Goal: Task Accomplishment & Management: Manage account settings

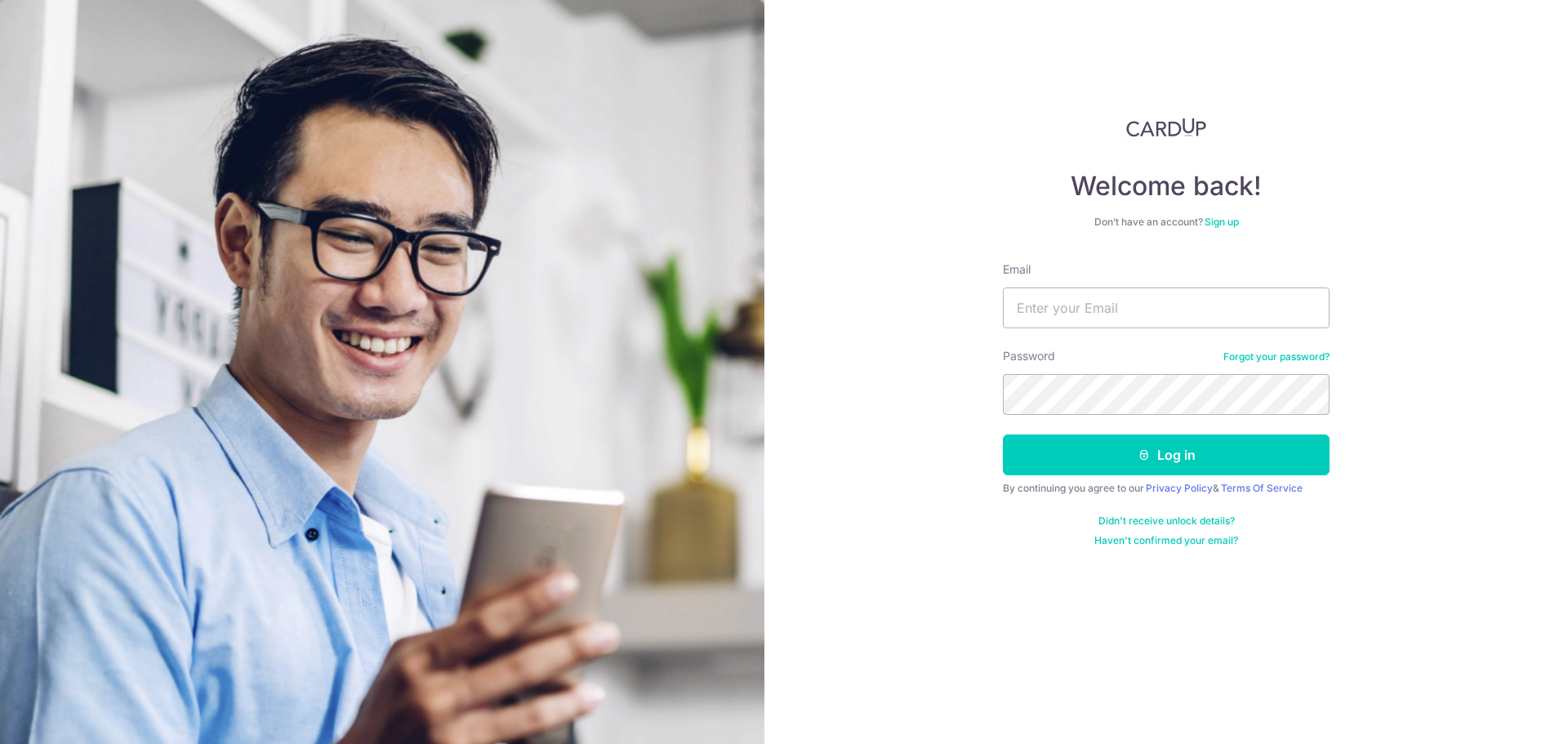
type input "[EMAIL_ADDRESS][DOMAIN_NAME]"
click at [1003, 435] on button "Log in" at bounding box center [1166, 455] width 326 height 41
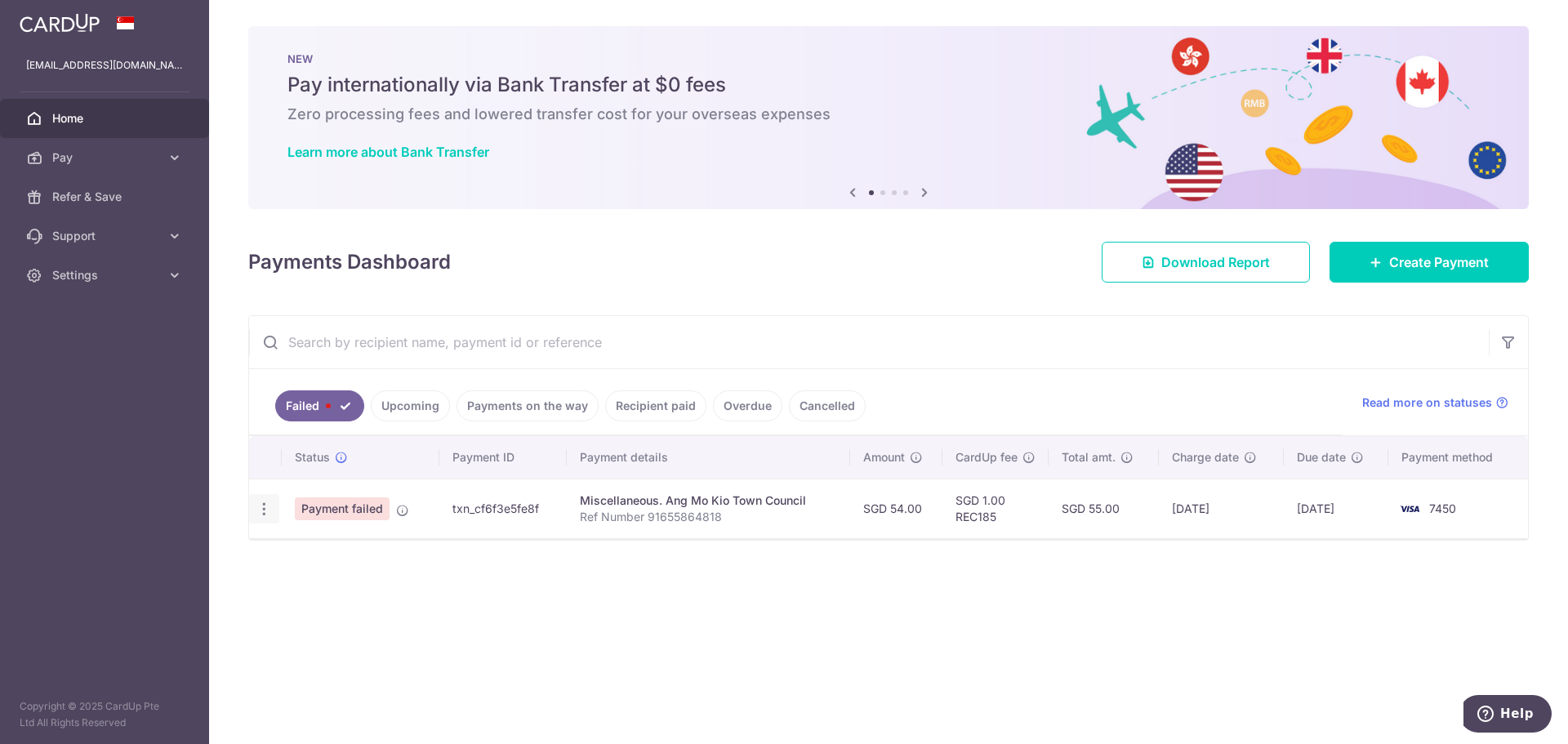
click at [269, 509] on icon "button" at bounding box center [264, 510] width 18 height 18
click at [353, 553] on span "Update payment" at bounding box center [351, 554] width 111 height 20
radio input "true"
type input "54.00"
type input "Ref Number 91655864818"
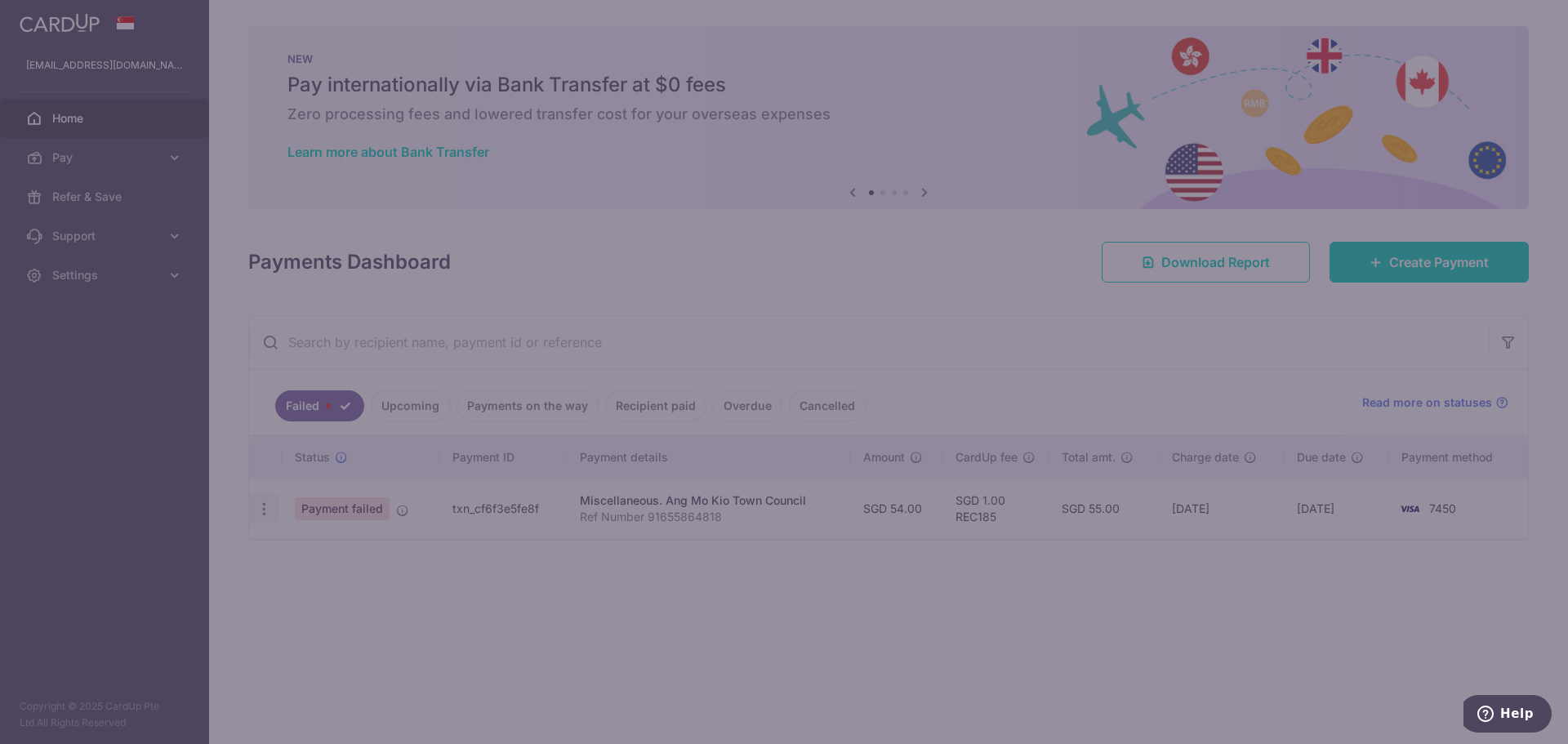
type input "REC185"
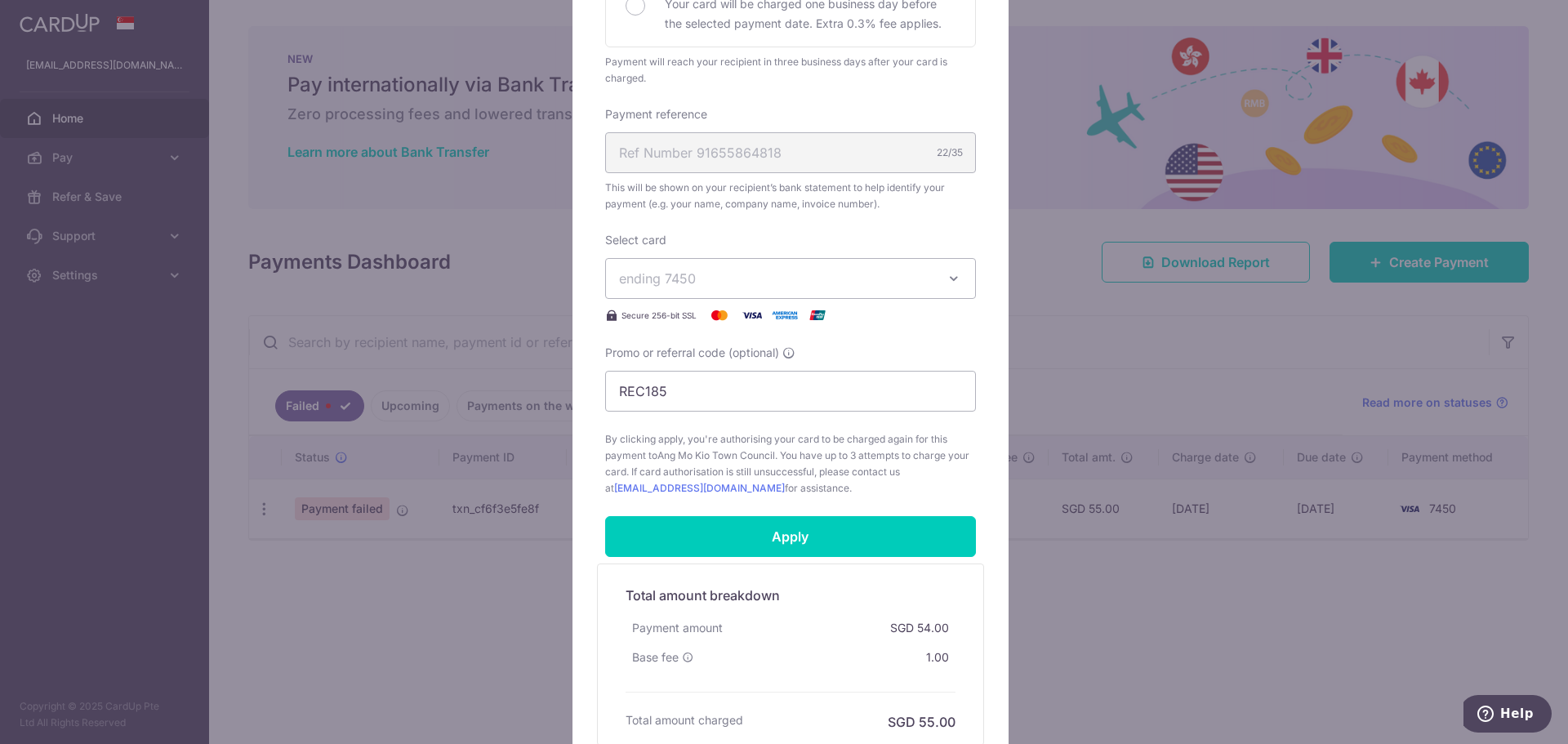
scroll to position [578, 0]
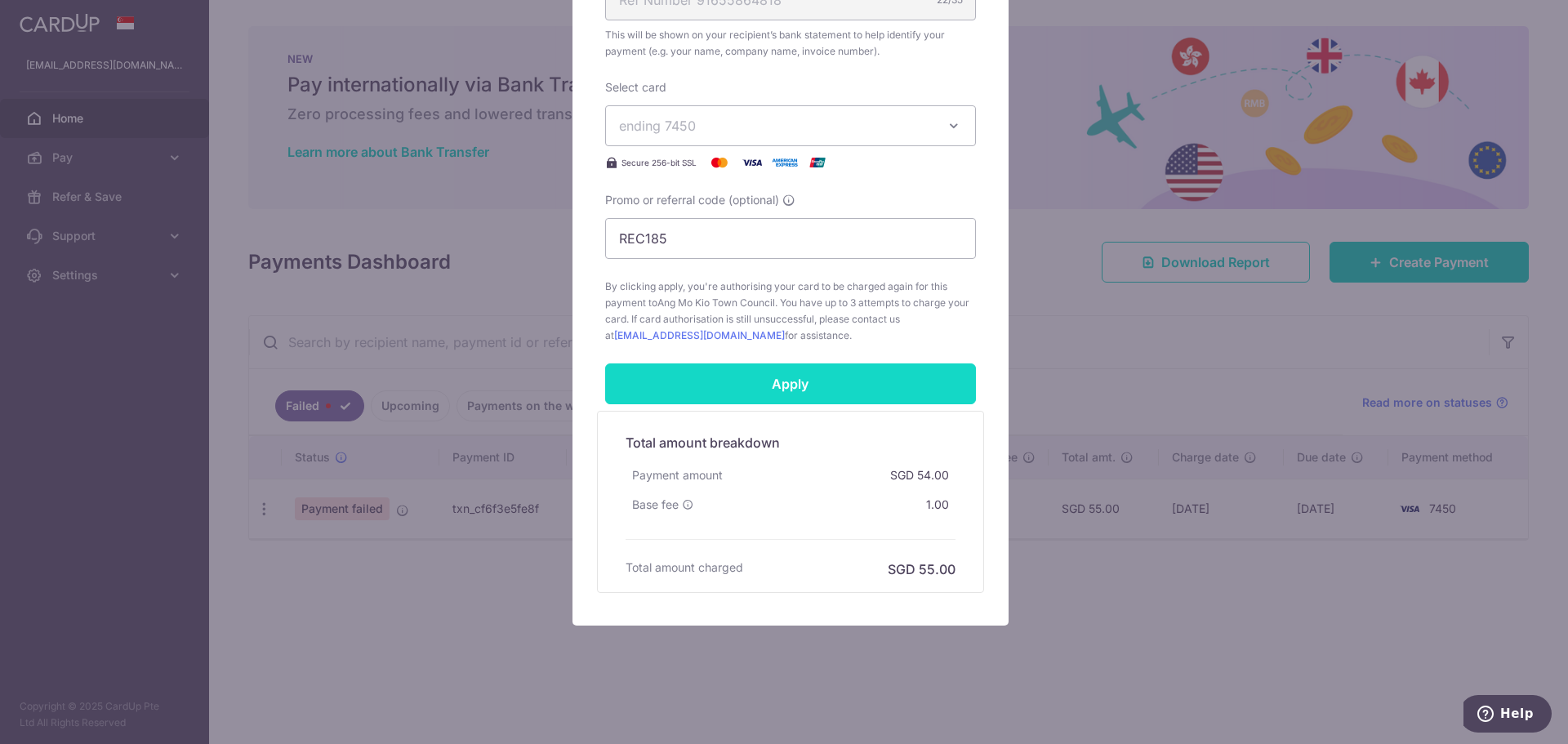
click at [813, 401] on input "Apply" at bounding box center [790, 384] width 370 height 41
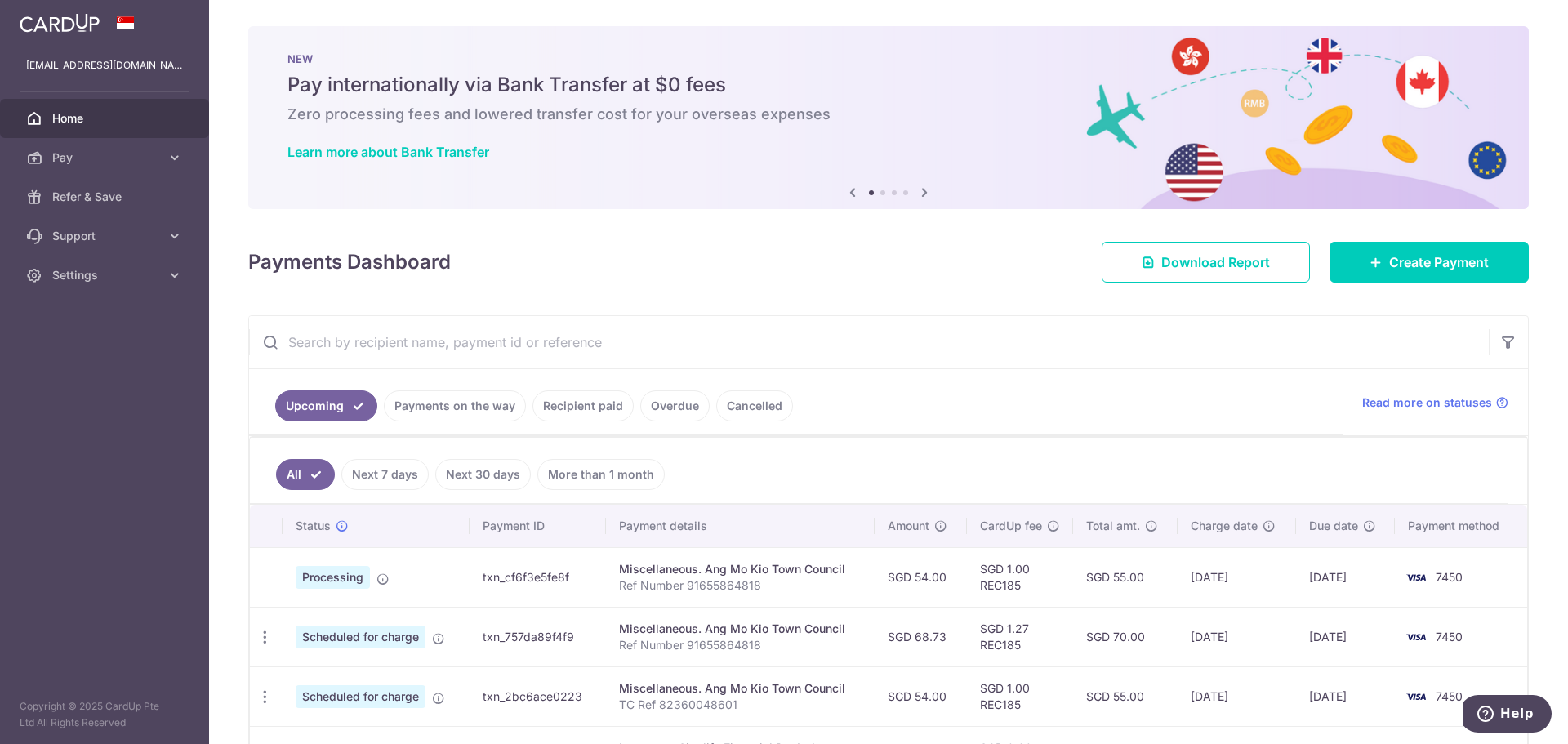
click at [447, 401] on link "Payments on the way" at bounding box center [455, 407] width 142 height 31
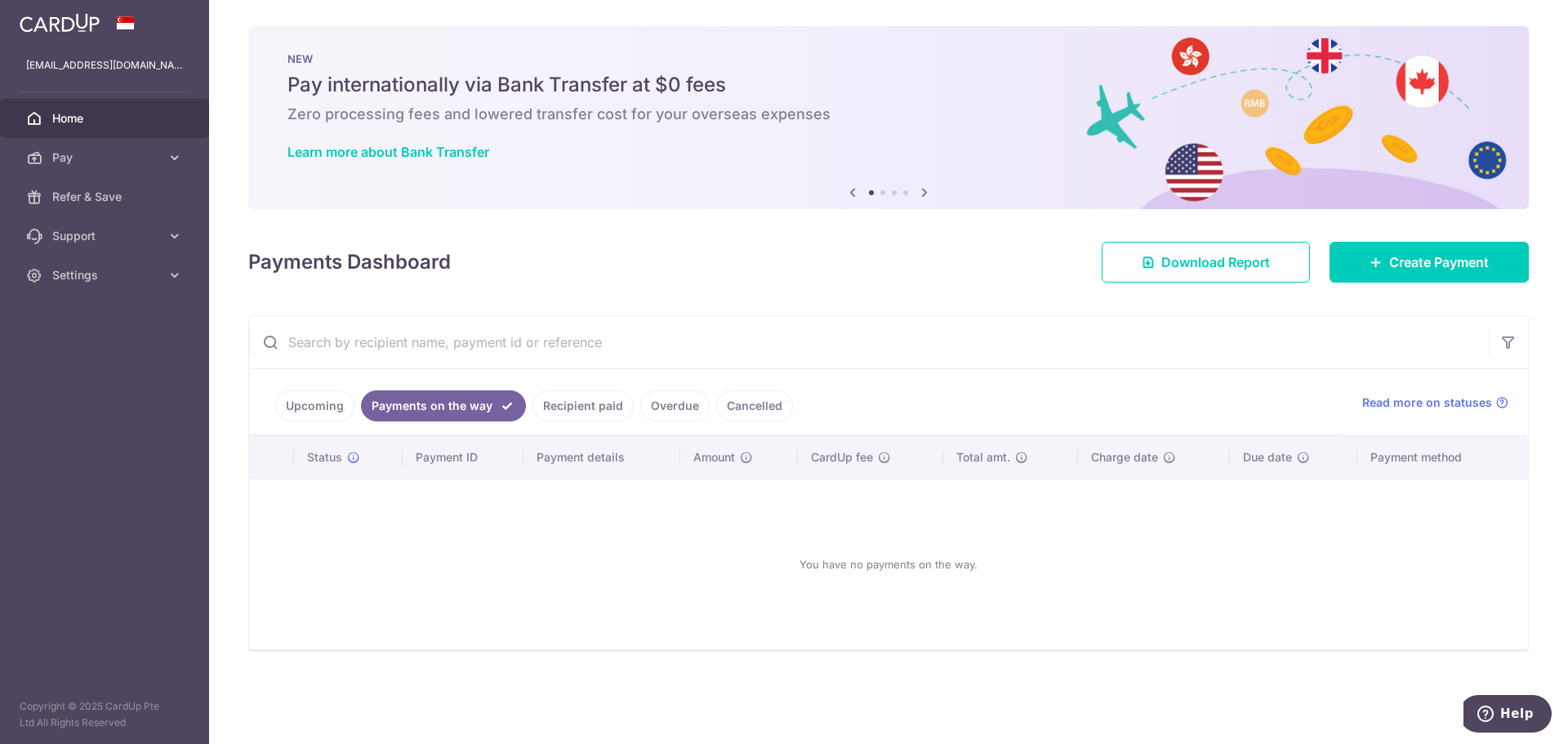
click at [588, 398] on link "Recipient paid" at bounding box center [583, 407] width 101 height 31
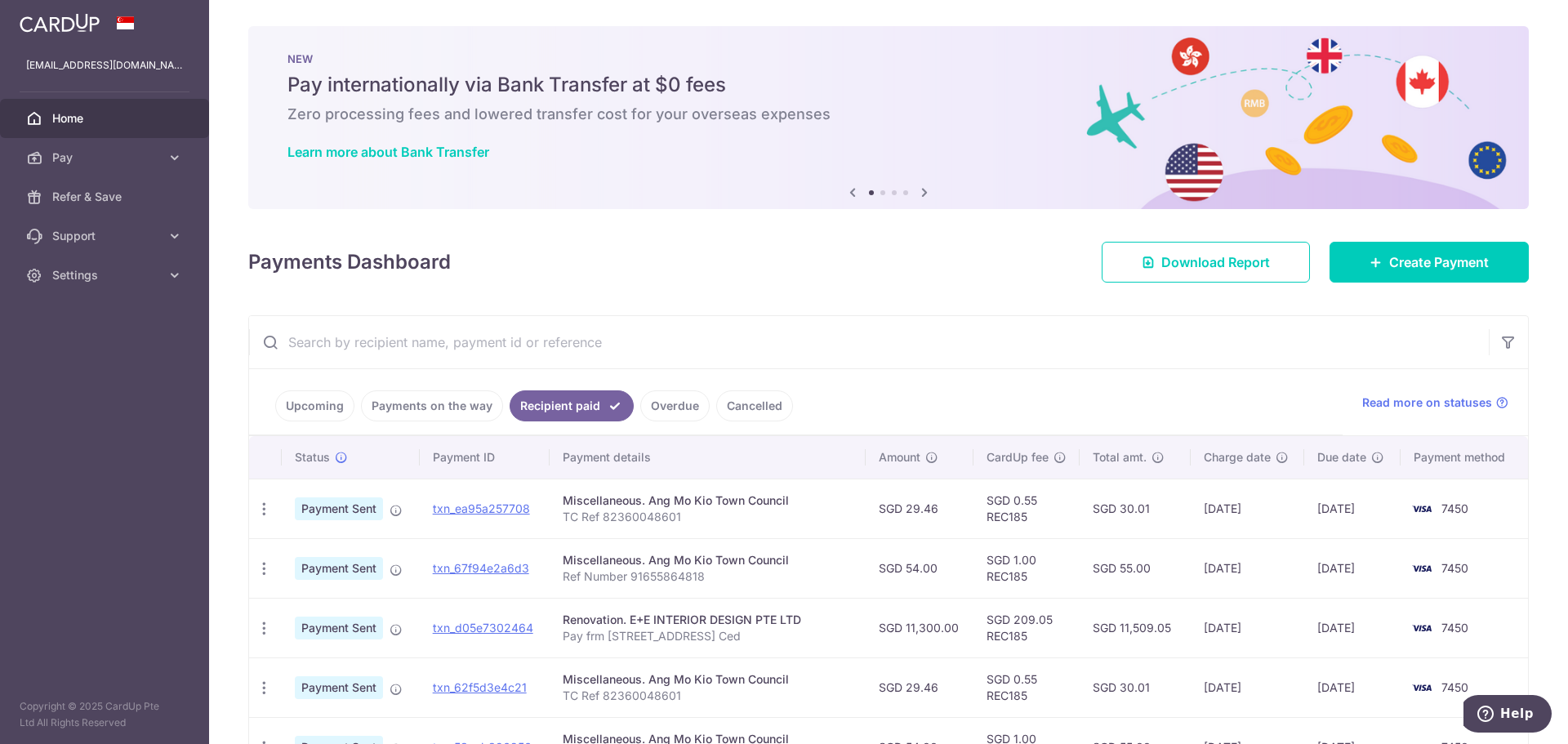
click at [305, 405] on link "Upcoming" at bounding box center [314, 407] width 79 height 31
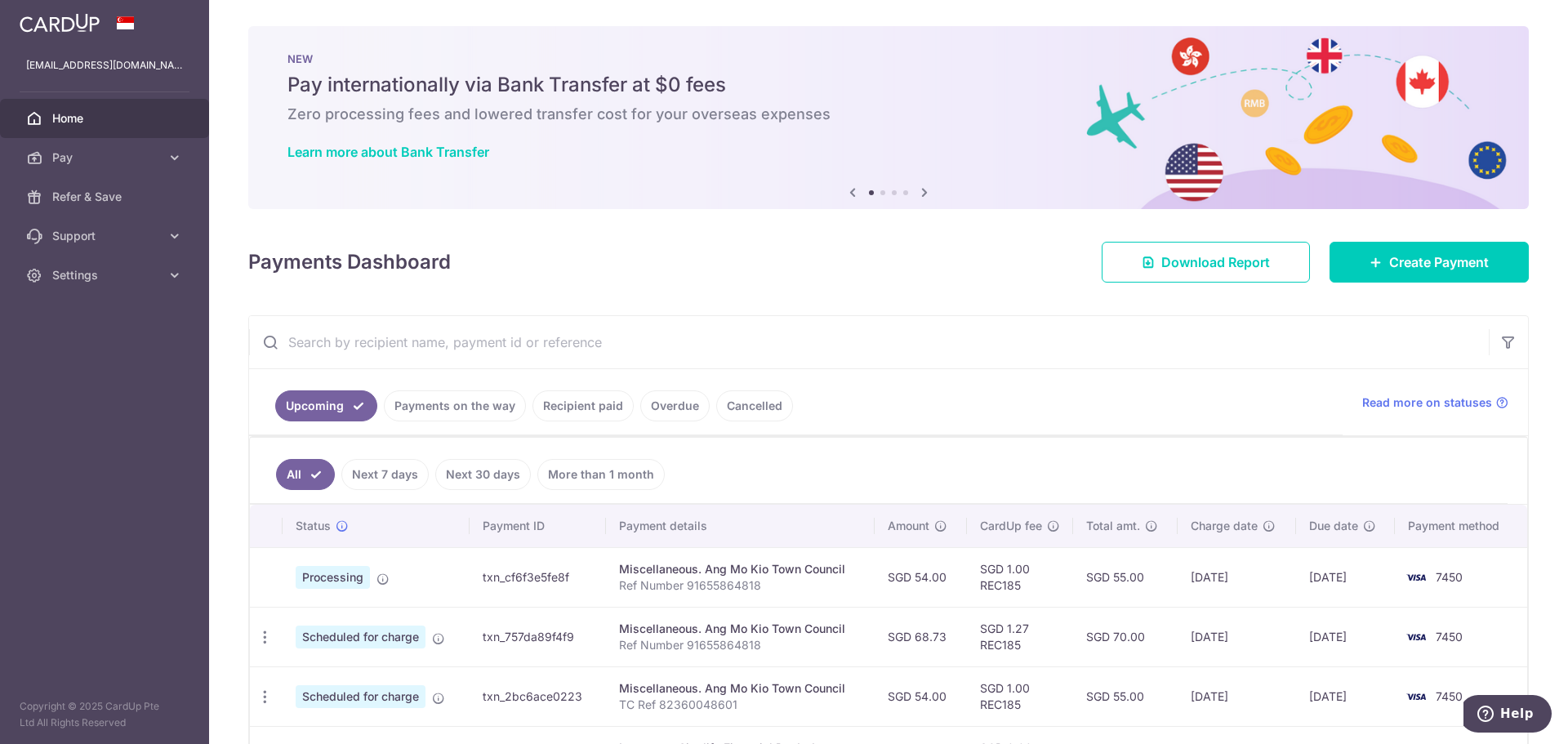
scroll to position [245, 0]
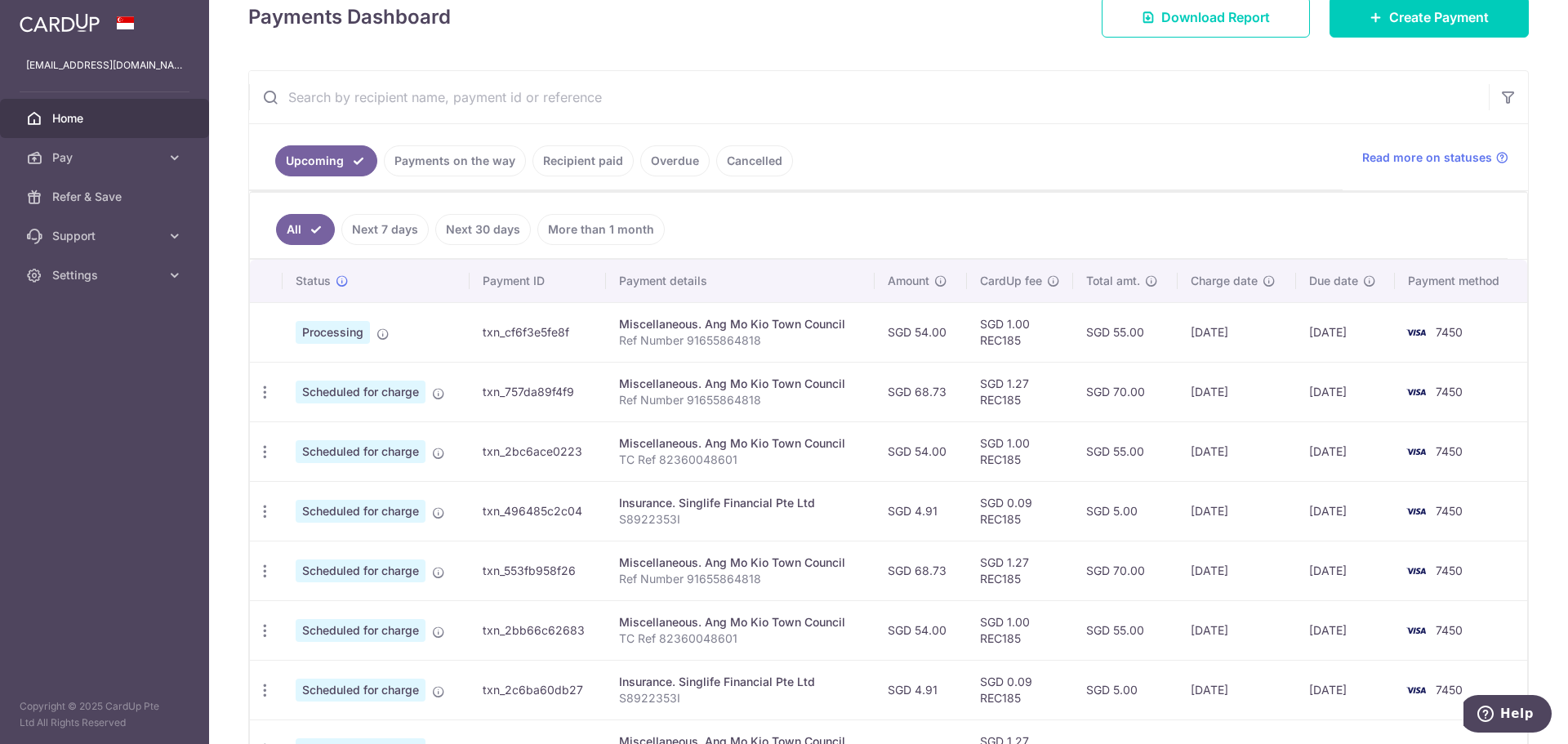
click at [1324, 333] on td "15/08/2025" at bounding box center [1345, 332] width 98 height 59
